Goal: Information Seeking & Learning: Understand process/instructions

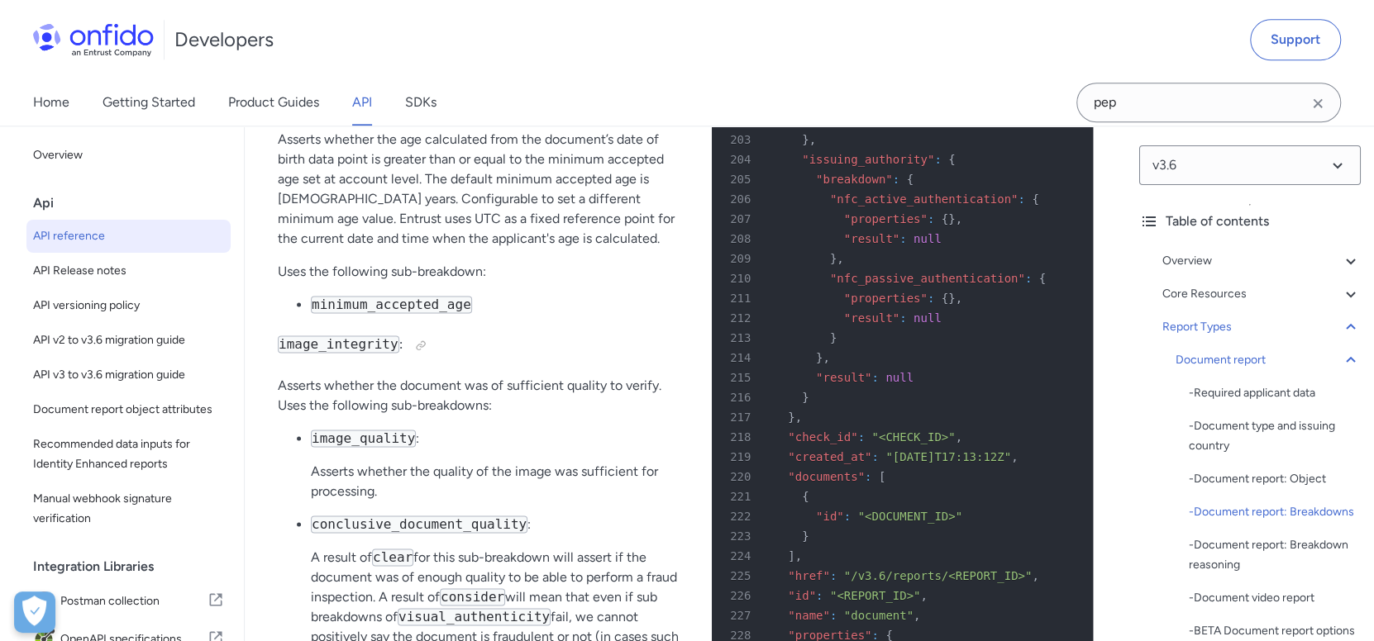
scroll to position [68475, 0]
click at [131, 25] on img at bounding box center [93, 39] width 121 height 33
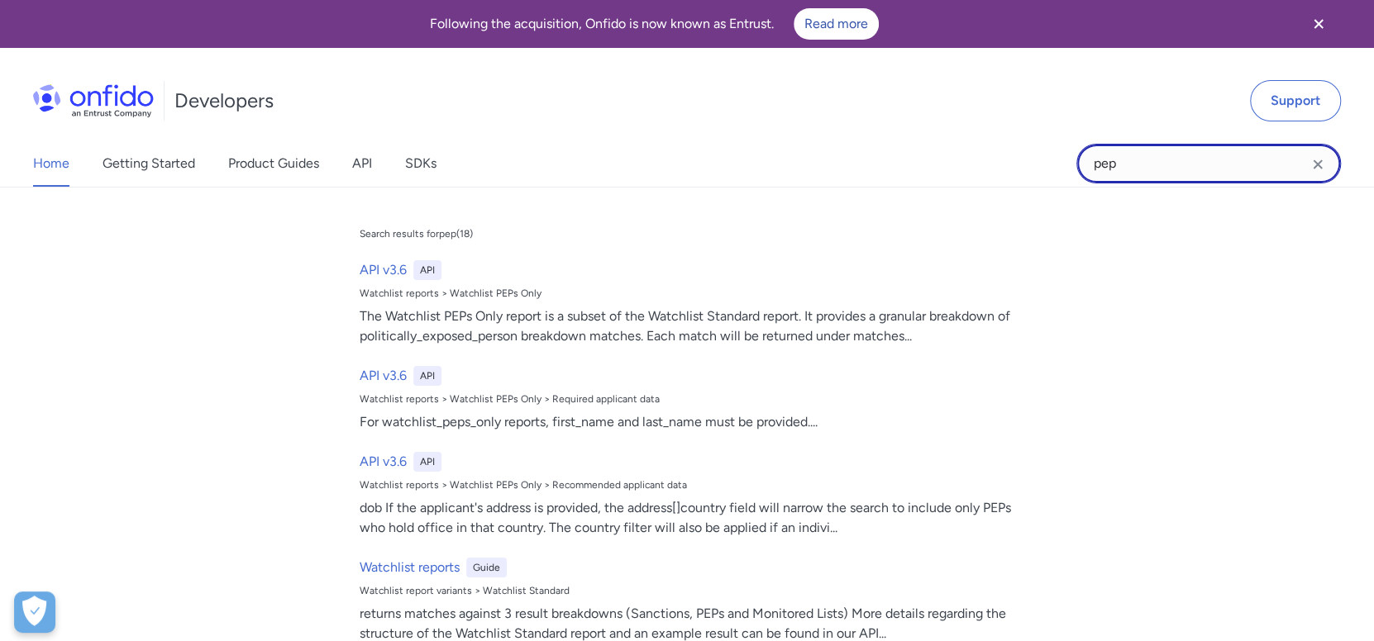
click at [1126, 174] on input "pep" at bounding box center [1208, 164] width 265 height 40
click at [1126, 173] on input "pep" at bounding box center [1208, 164] width 265 height 40
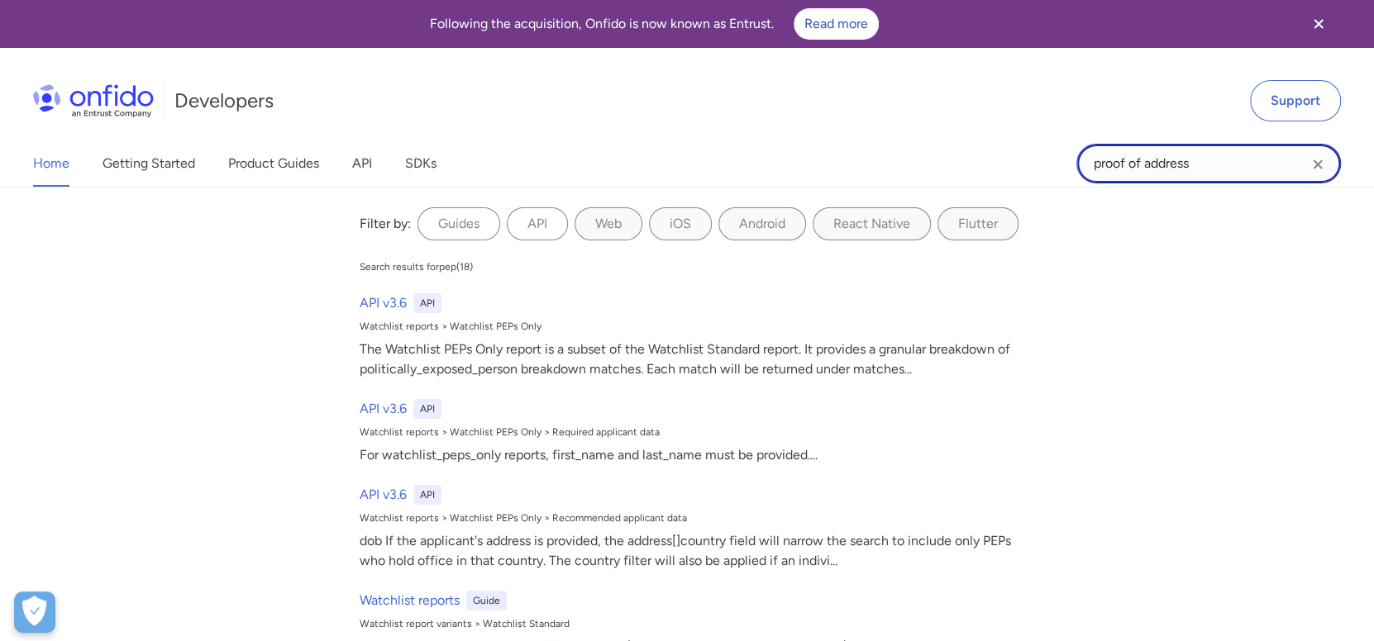
type input "proof of address"
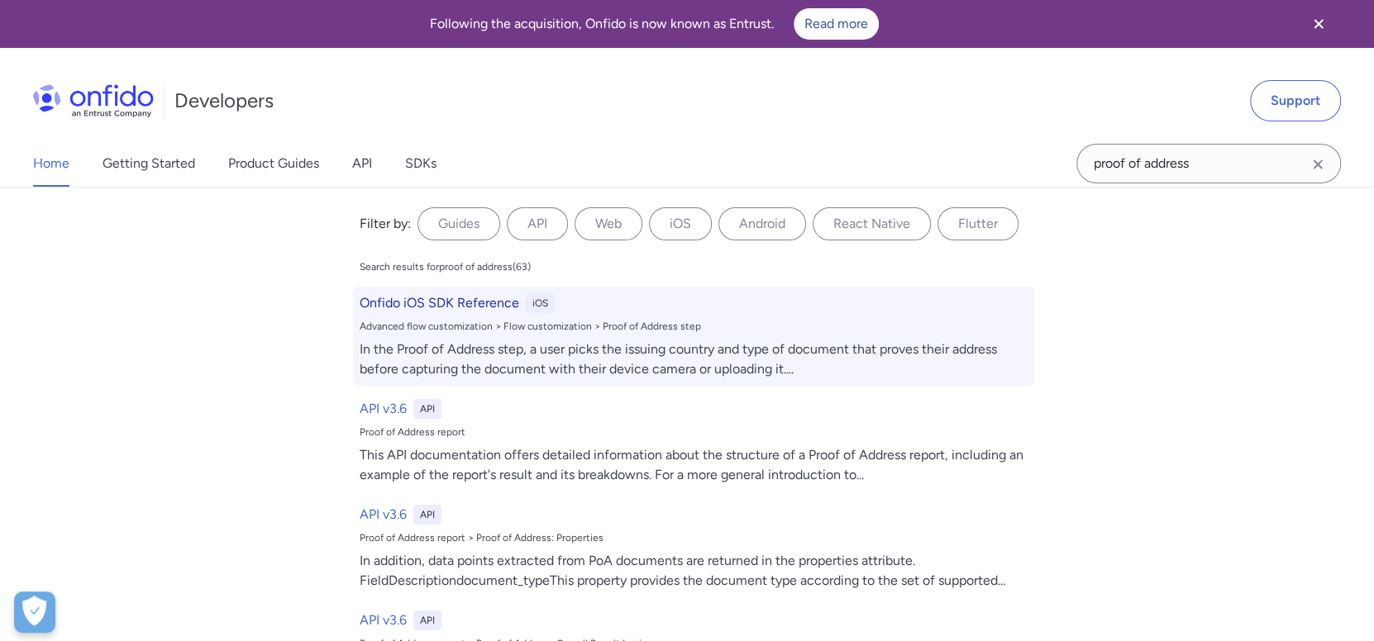
click at [741, 349] on div "In the Proof of Address step, a user picks the issuing country and type of docu…" at bounding box center [694, 360] width 668 height 40
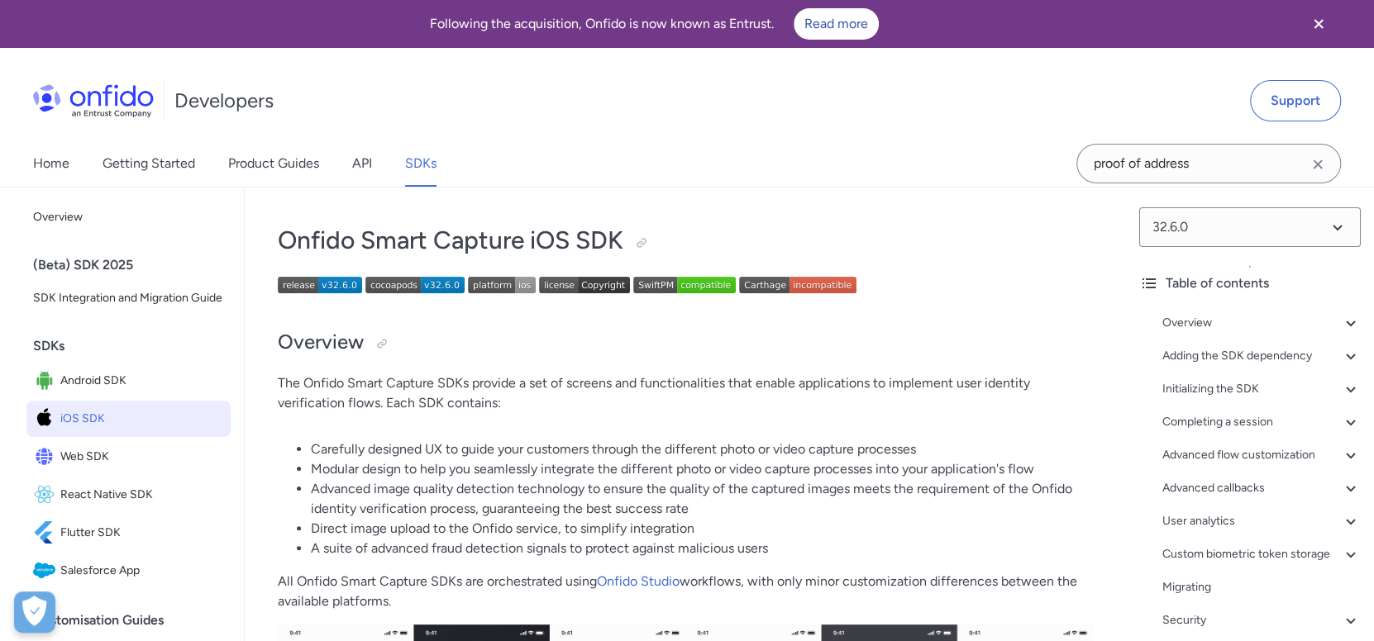
click at [735, 506] on li "Advanced image quality detection technology to ensure the quality of the captur…" at bounding box center [702, 499] width 782 height 40
click at [1152, 149] on input "proof of address" at bounding box center [1208, 164] width 265 height 40
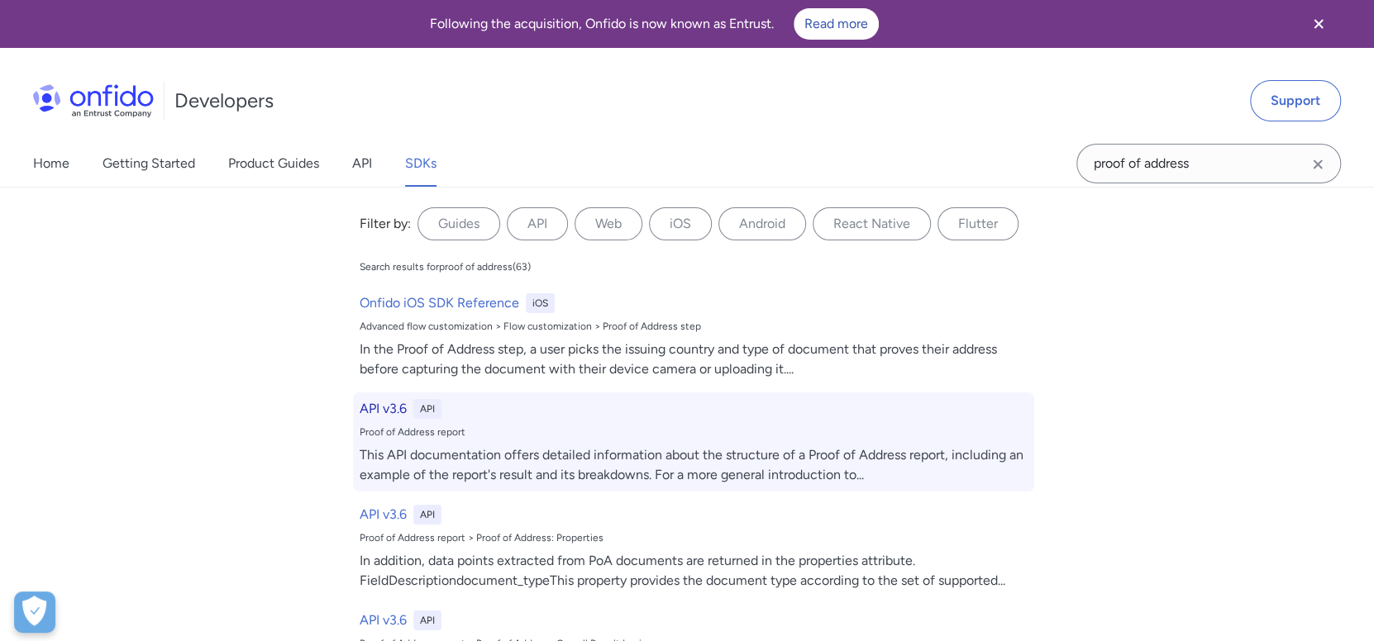
click at [361, 414] on h6 "API v3.6" at bounding box center [383, 409] width 47 height 20
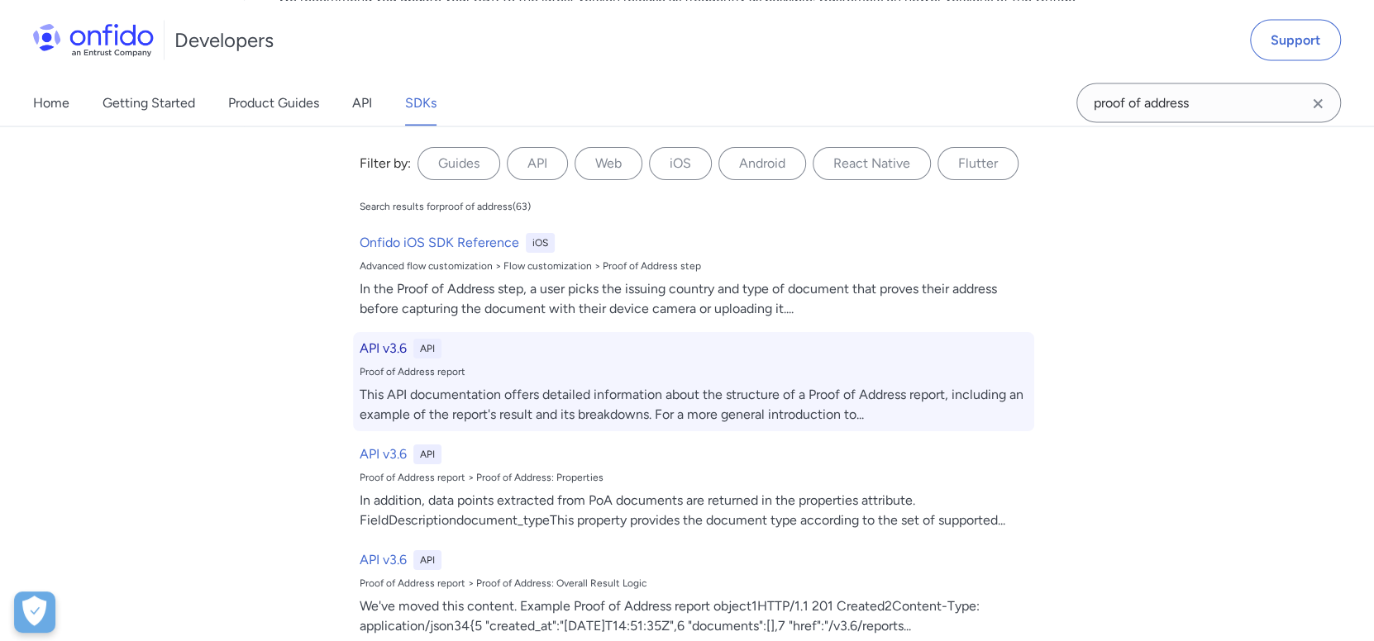
select select "http"
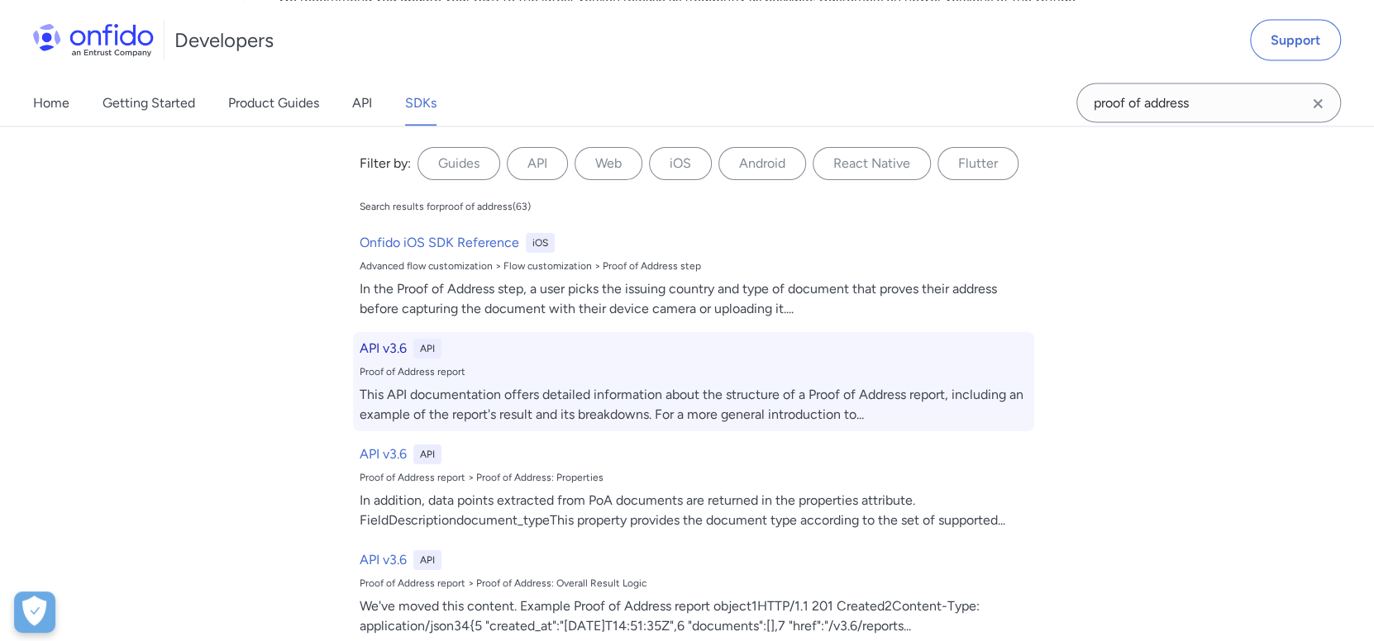
select select "http"
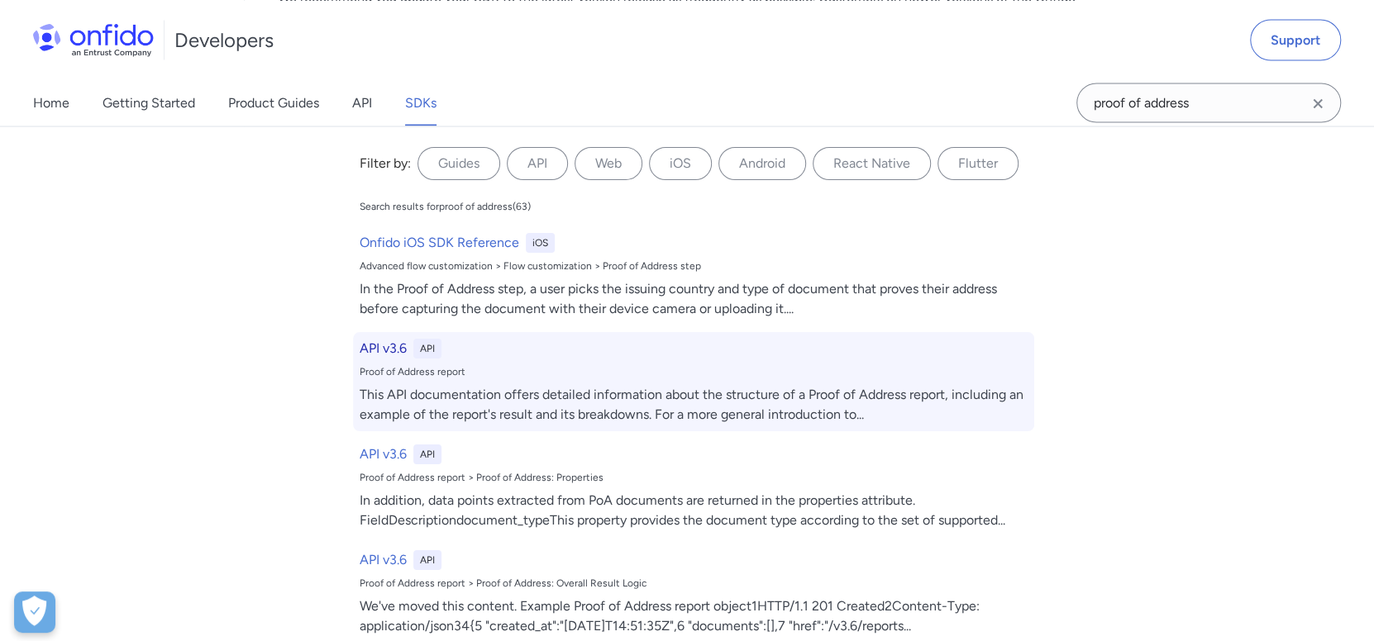
select select "http"
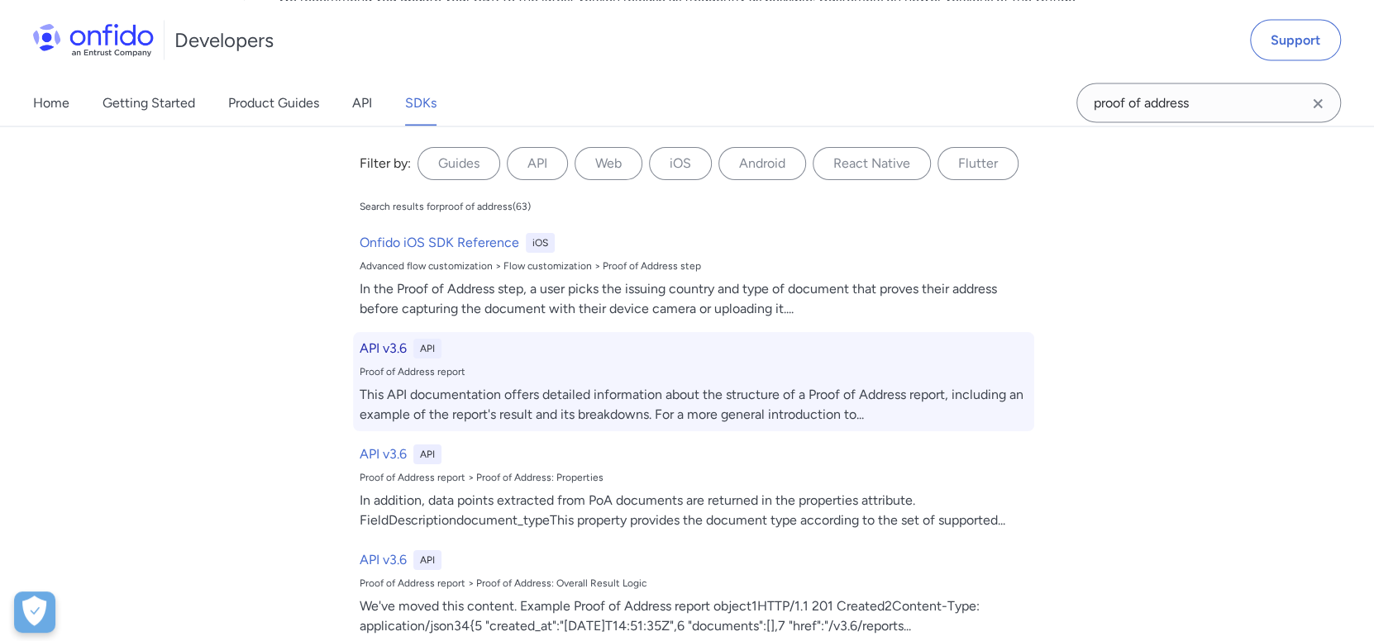
select select "http"
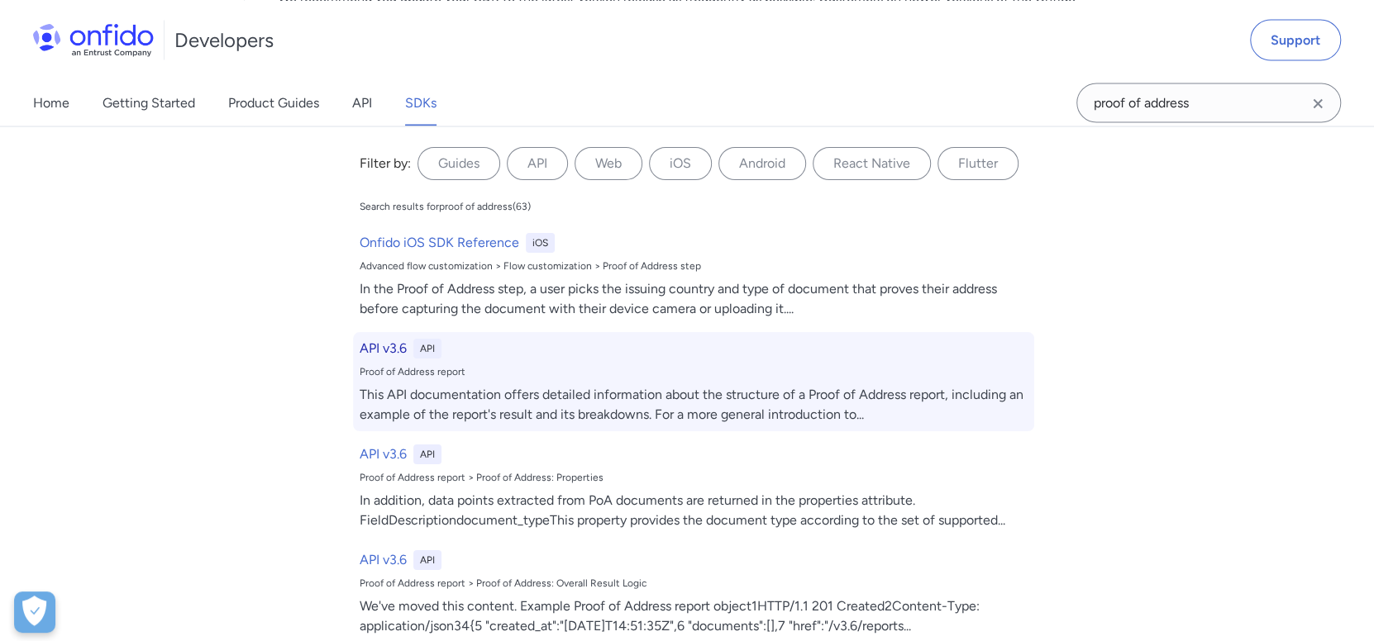
select select "http"
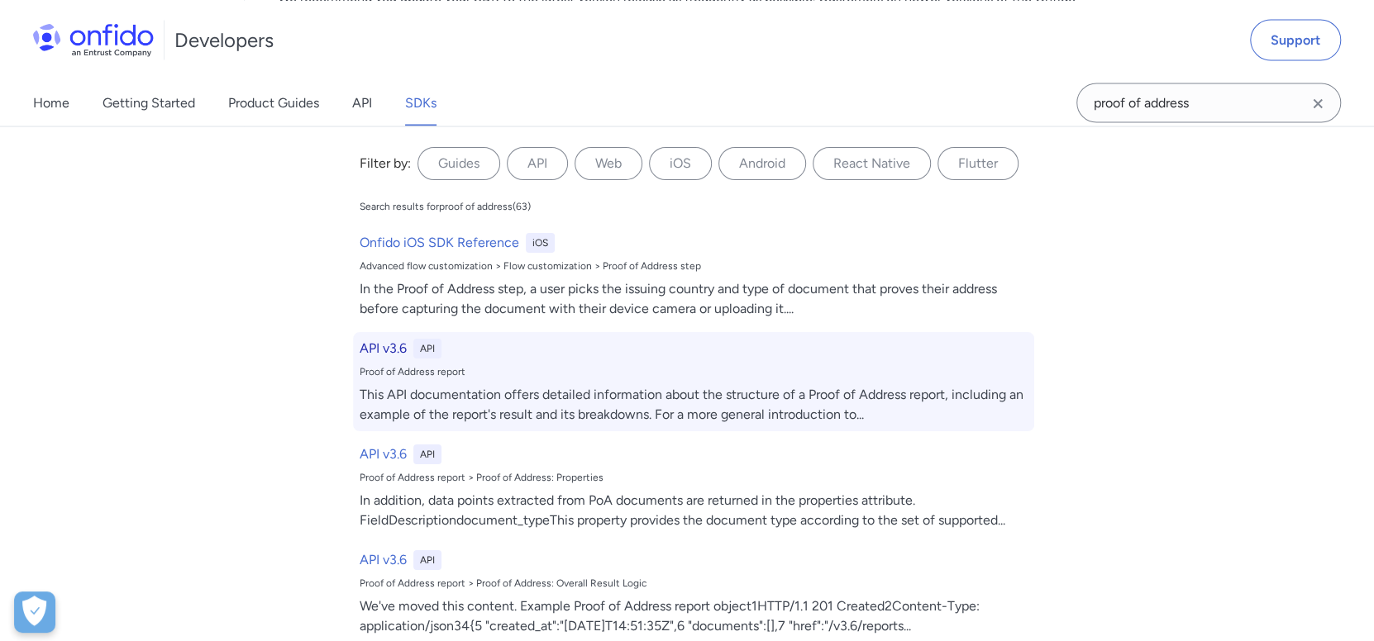
select select "http"
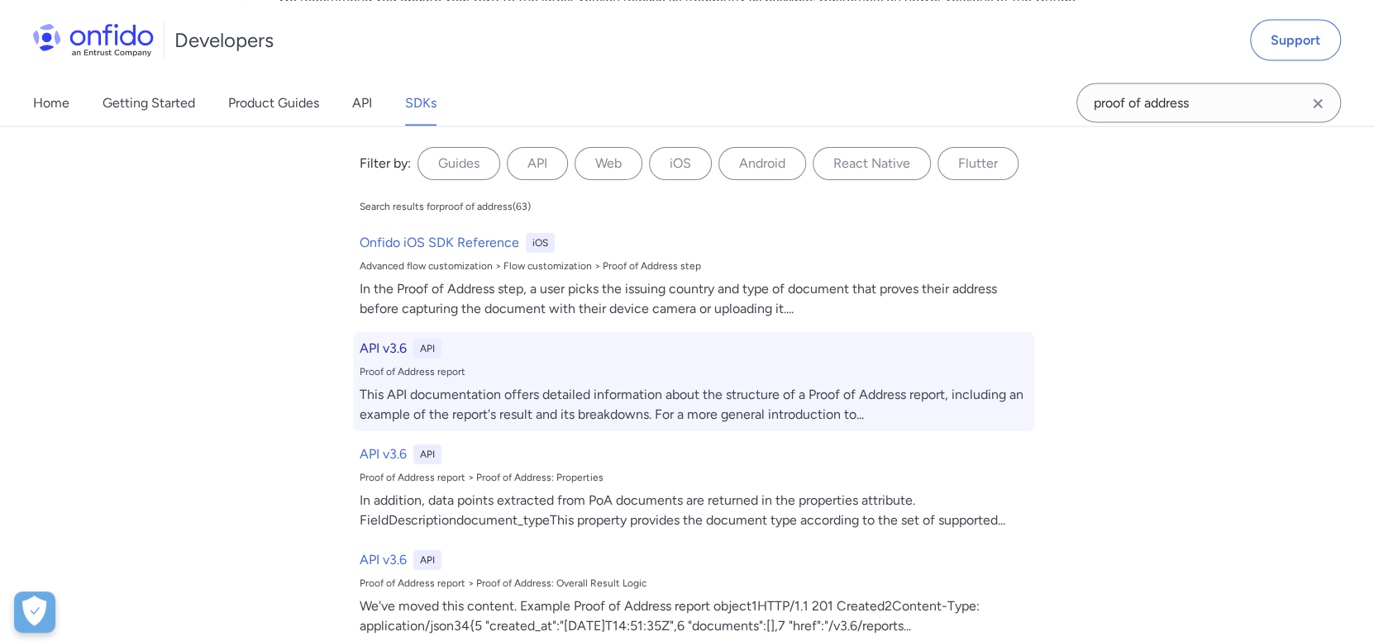
select select "http"
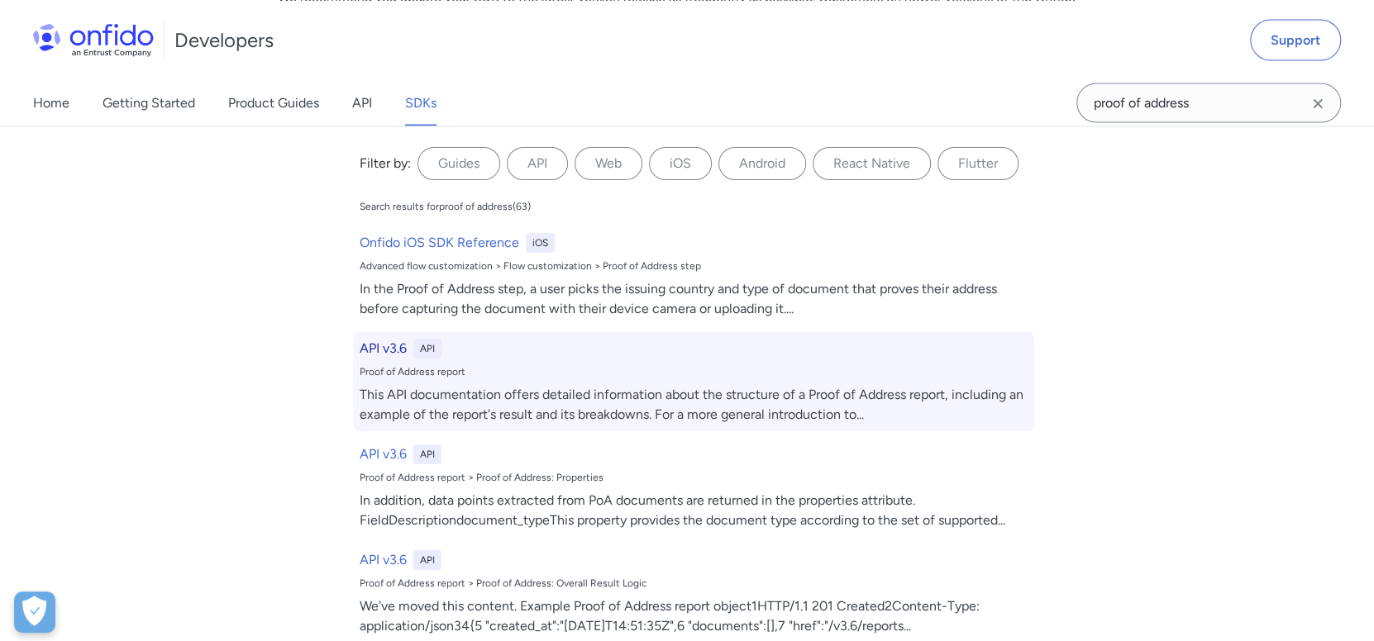
select select "http"
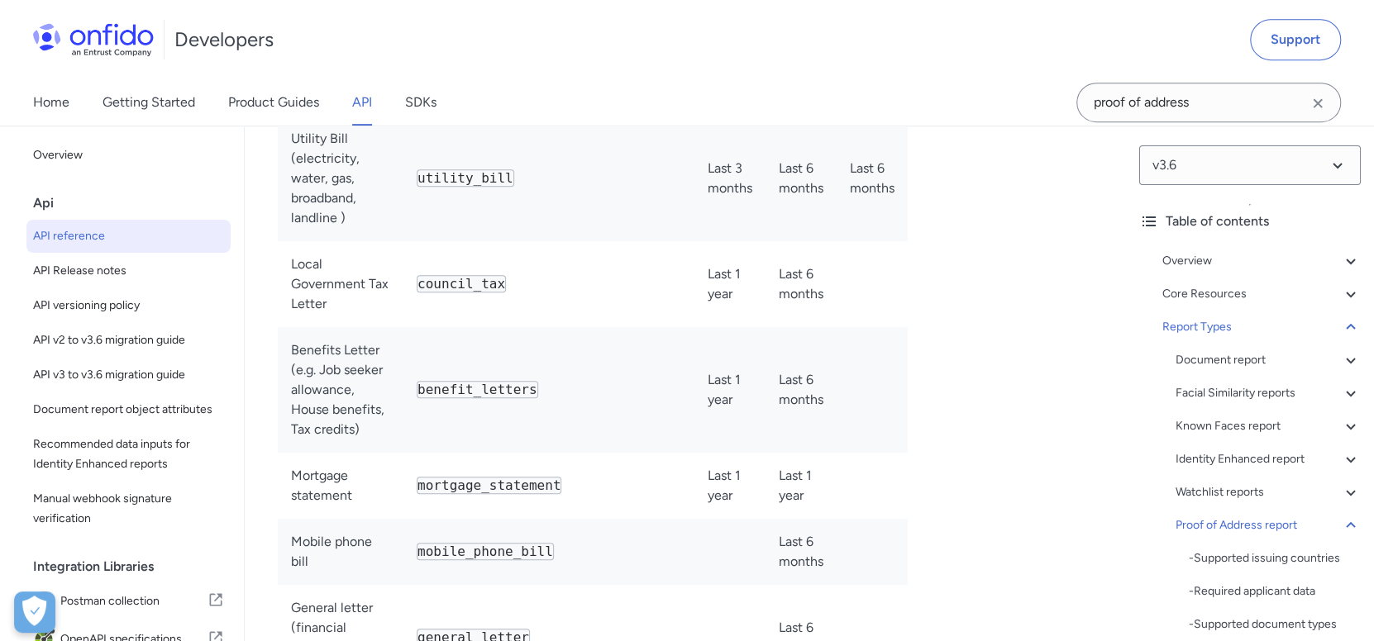
copy div "Example Proof of Address report object"
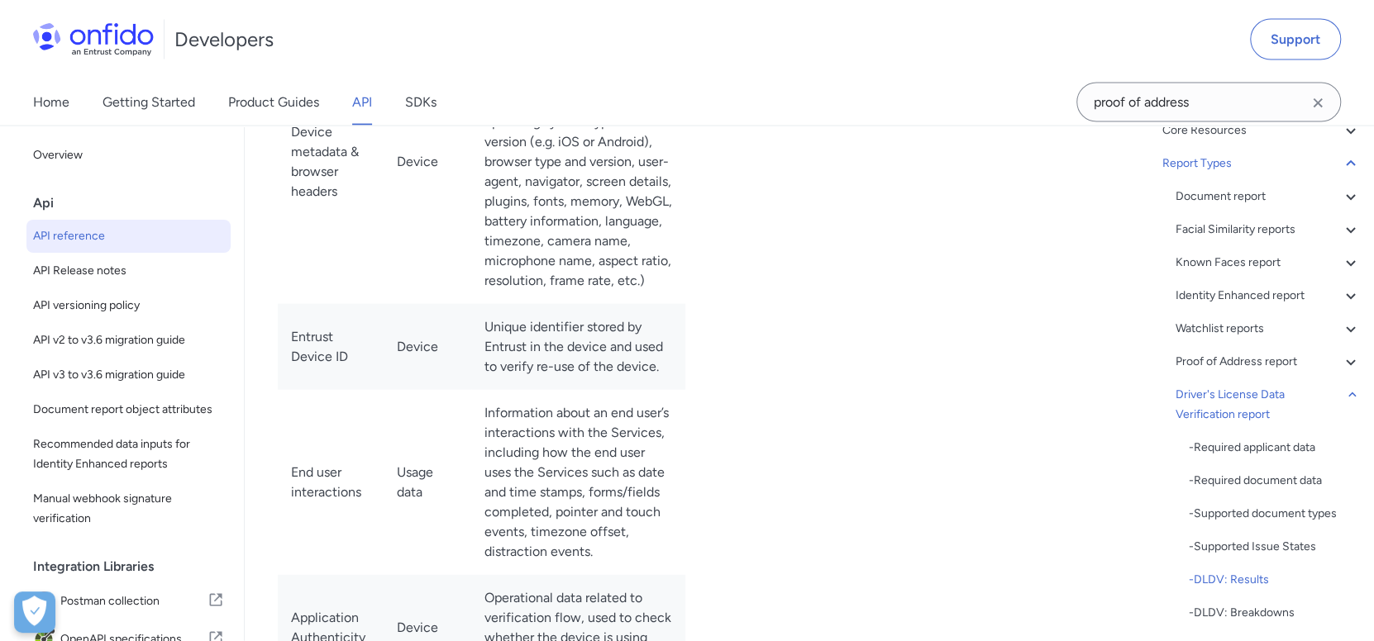
scroll to position [164, 0]
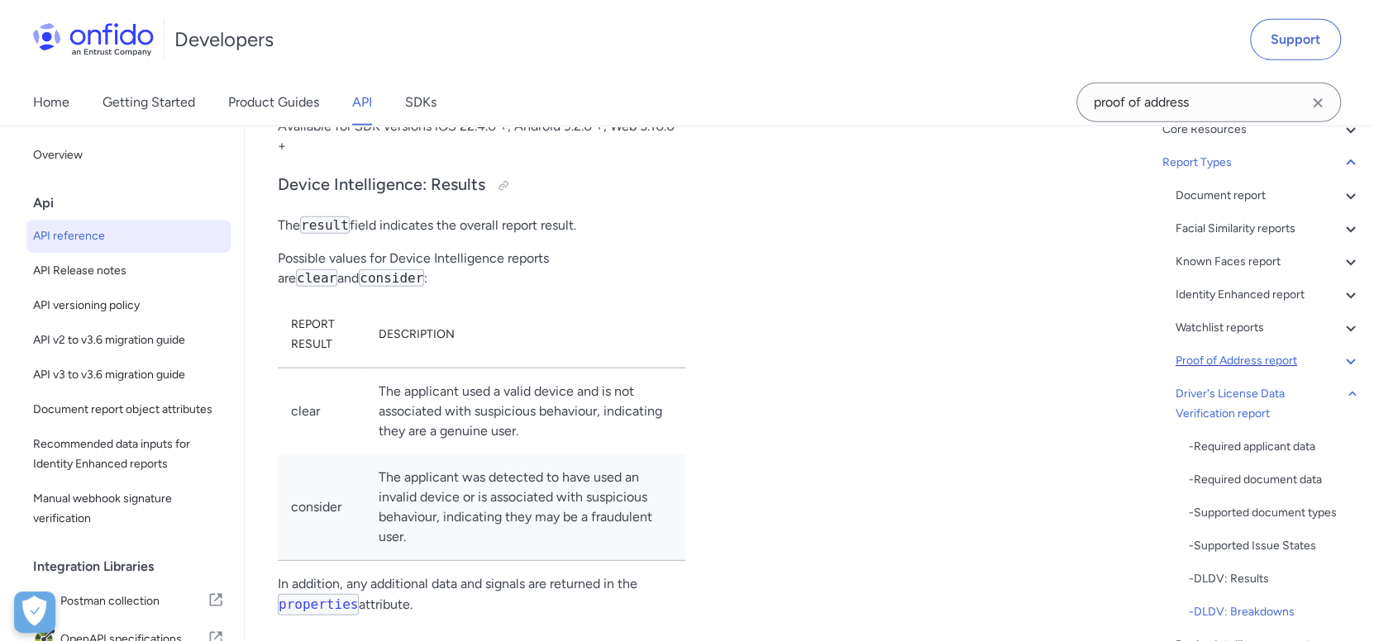
click at [1207, 351] on div "Proof of Address report" at bounding box center [1267, 361] width 185 height 20
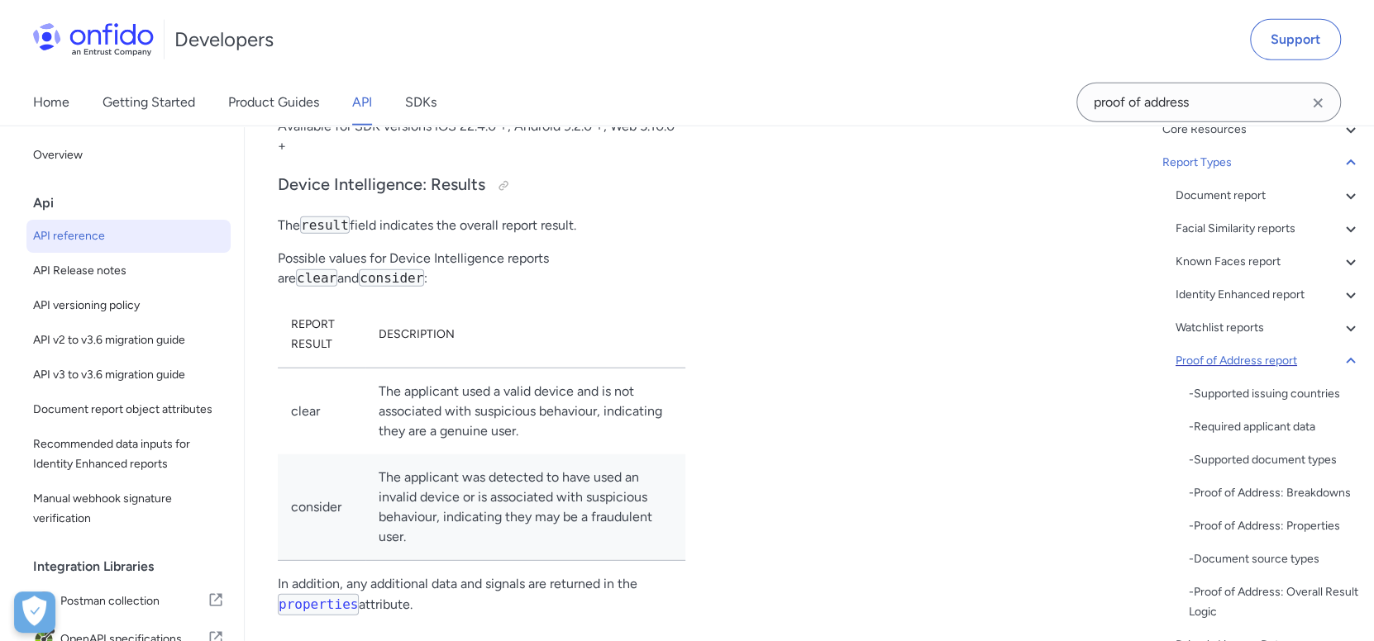
scroll to position [113876, 0]
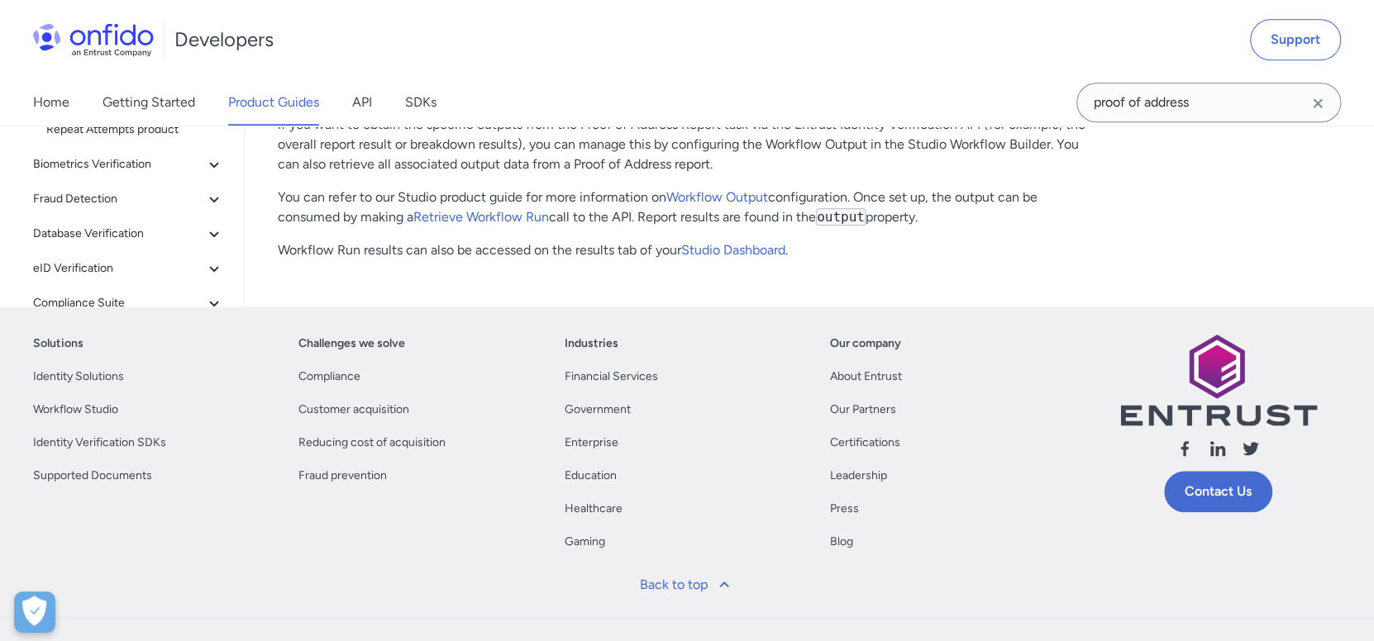
scroll to position [5207, 0]
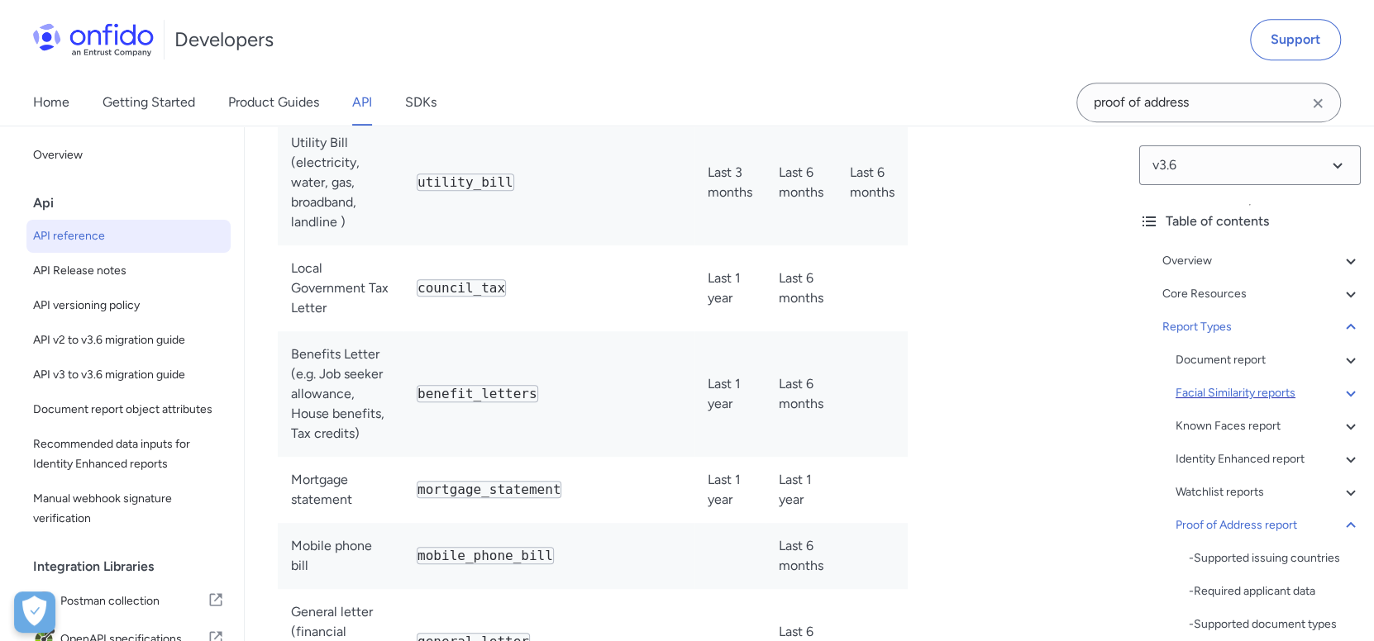
click at [1342, 396] on icon at bounding box center [1351, 394] width 20 height 20
